Goal: Transaction & Acquisition: Purchase product/service

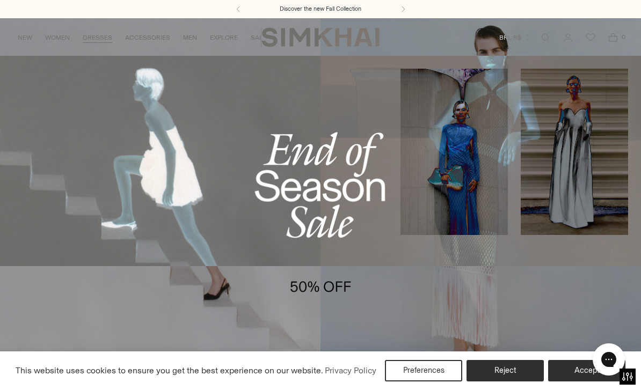
click at [25, 84] on link "Mini" at bounding box center [19, 86] width 13 height 8
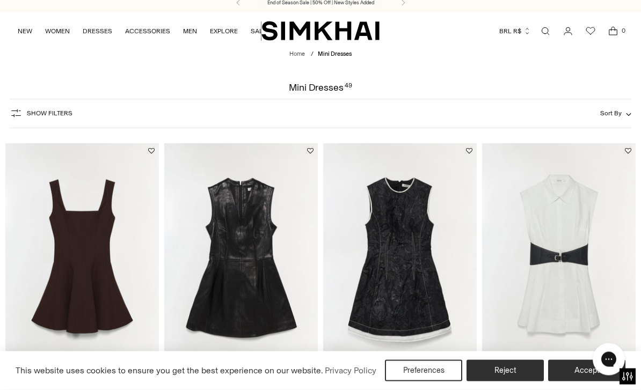
scroll to position [3, 0]
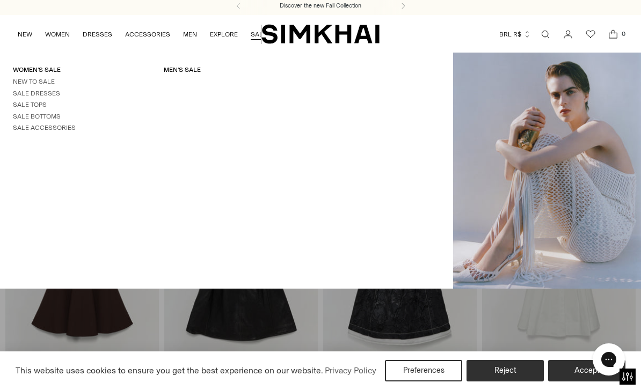
click at [53, 94] on link "Sale Dresses" at bounding box center [36, 94] width 47 height 8
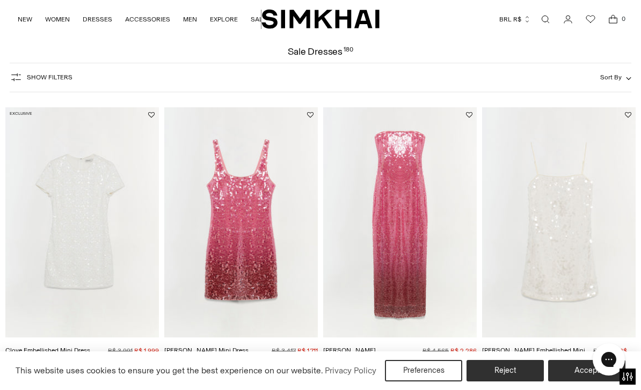
click at [620, 75] on span "Sort By" at bounding box center [610, 78] width 21 height 8
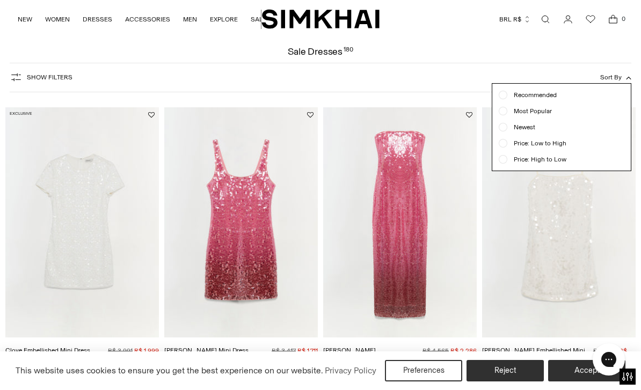
click at [564, 142] on div "Price: Low to High" at bounding box center [561, 143] width 126 height 10
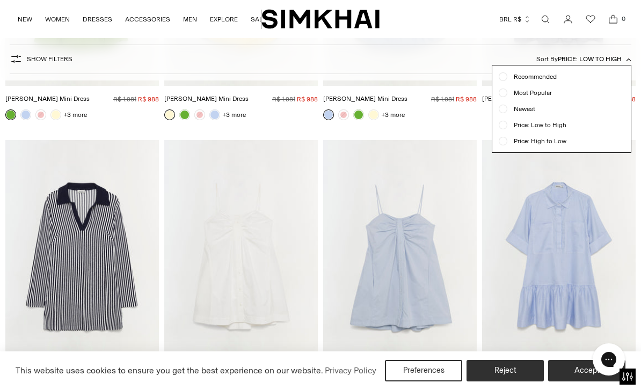
scroll to position [315, 0]
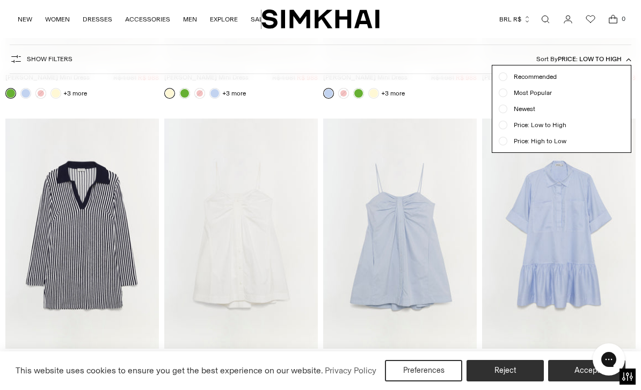
click at [544, 96] on span "Most Popular" at bounding box center [529, 93] width 45 height 10
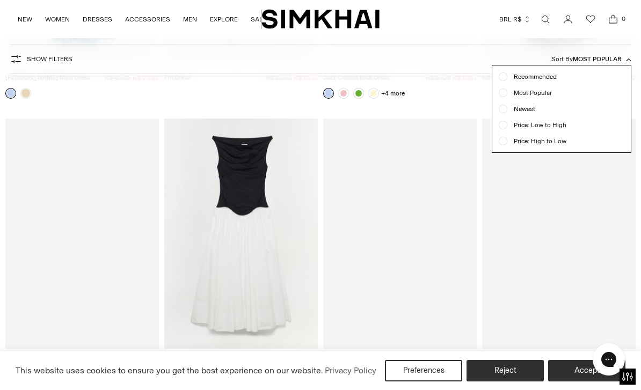
scroll to position [79, 0]
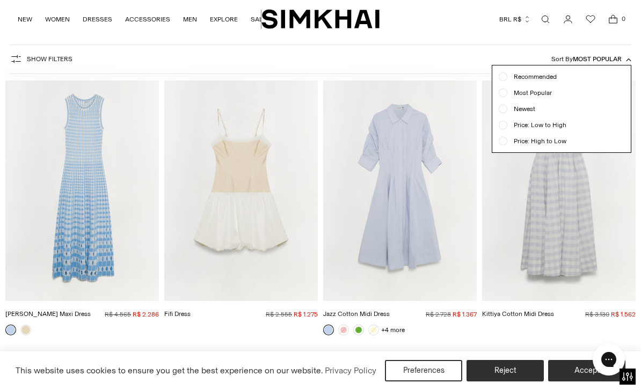
click at [503, 77] on div at bounding box center [503, 77] width 4 height 4
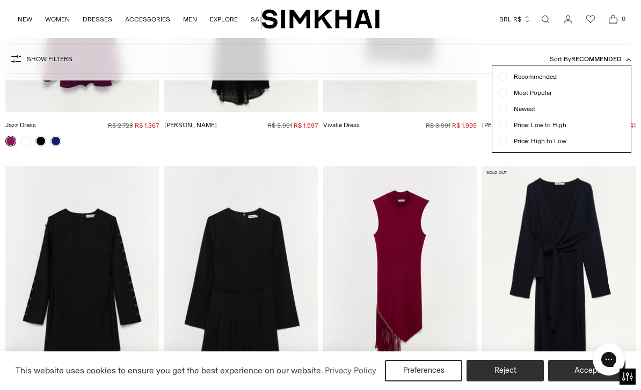
scroll to position [9337, 0]
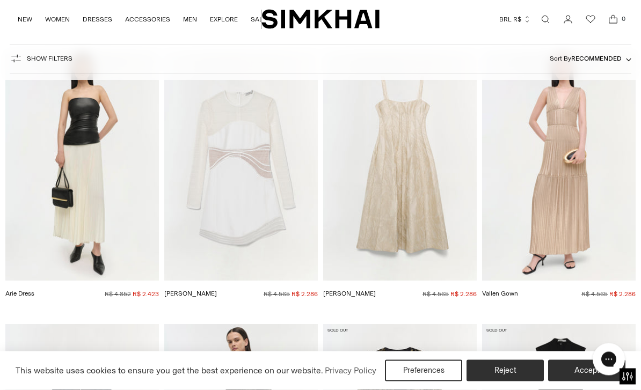
scroll to position [7496, 0]
